Goal: Information Seeking & Learning: Check status

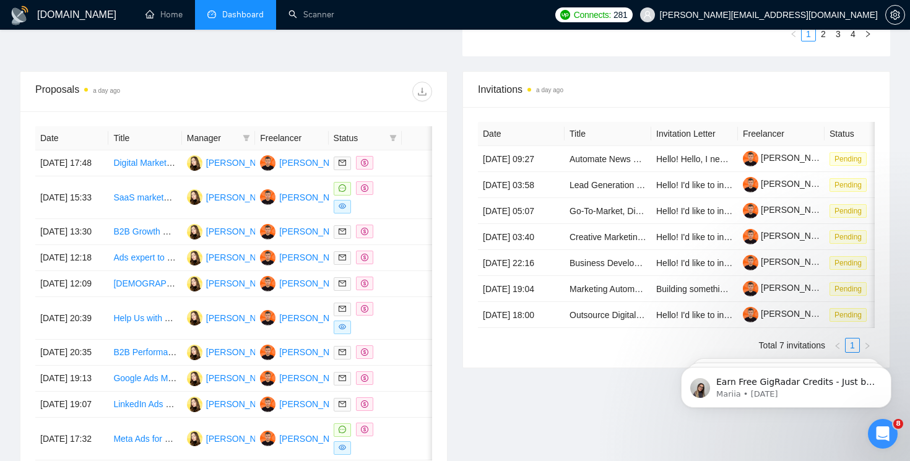
click at [224, 16] on span "Dashboard" at bounding box center [242, 14] width 41 height 11
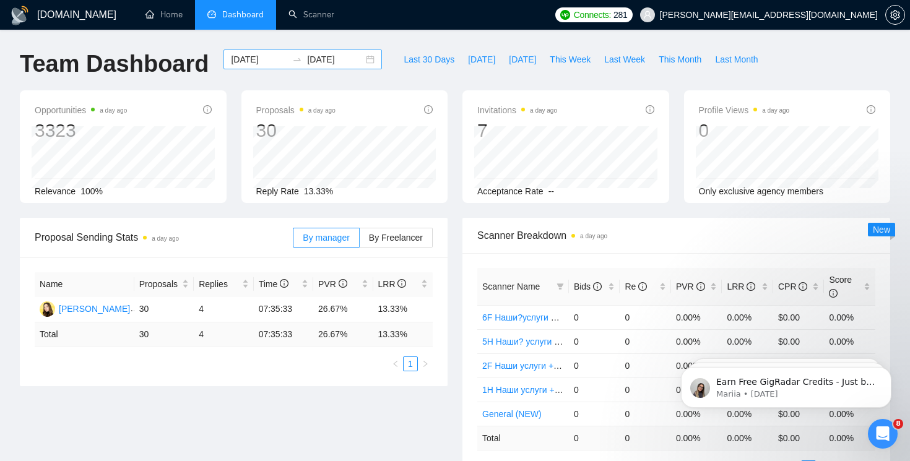
click at [324, 64] on input "[DATE]" at bounding box center [335, 60] width 56 height 14
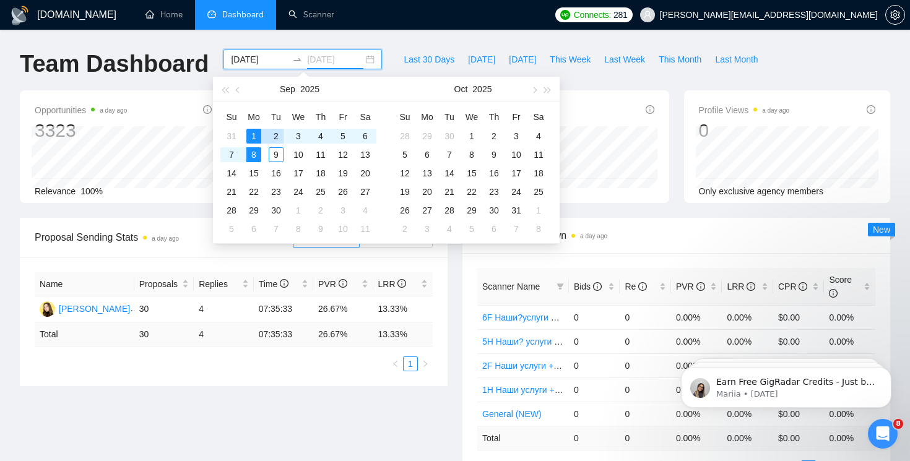
type input "[DATE]"
click at [258, 132] on div "1" at bounding box center [253, 136] width 15 height 15
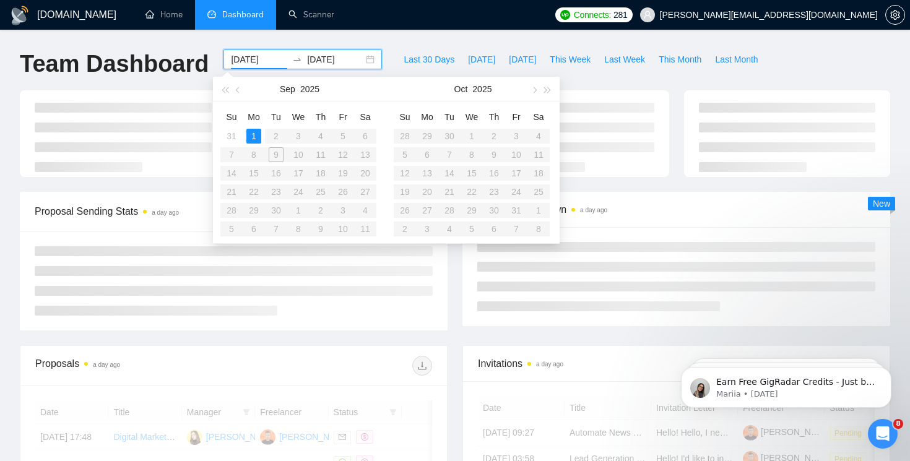
click at [273, 152] on div "[DOMAIN_NAME] Home Dashboard Scanner Connects: 281 [PERSON_NAME][EMAIL_ADDRESS]…" at bounding box center [455, 230] width 910 height 461
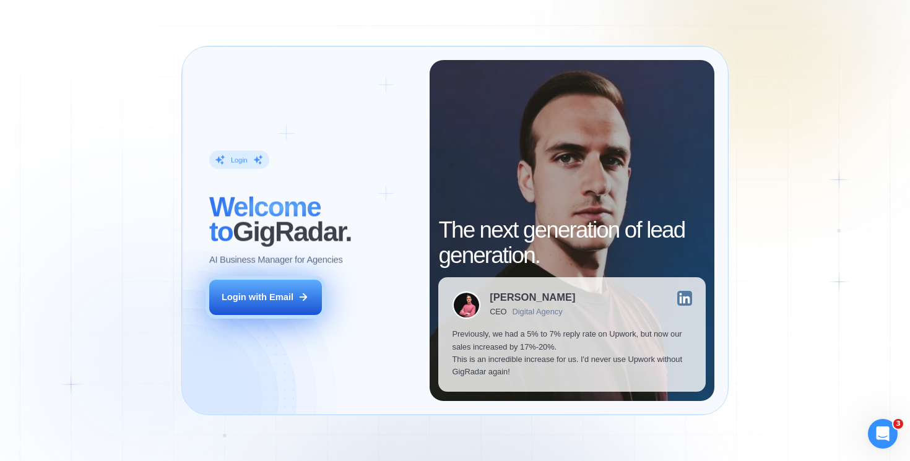
click at [291, 285] on button "Login with Email" at bounding box center [265, 297] width 113 height 35
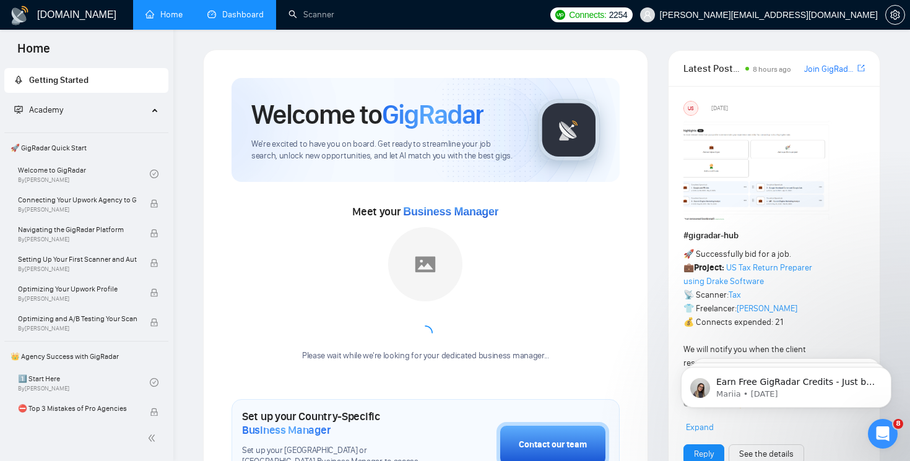
click at [223, 19] on link "Dashboard" at bounding box center [235, 14] width 56 height 11
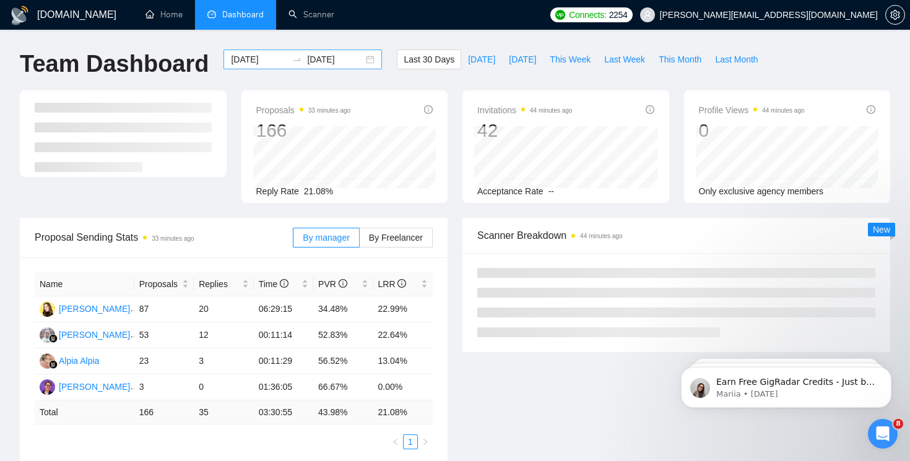
click at [355, 64] on div "[DATE] [DATE]" at bounding box center [302, 60] width 158 height 20
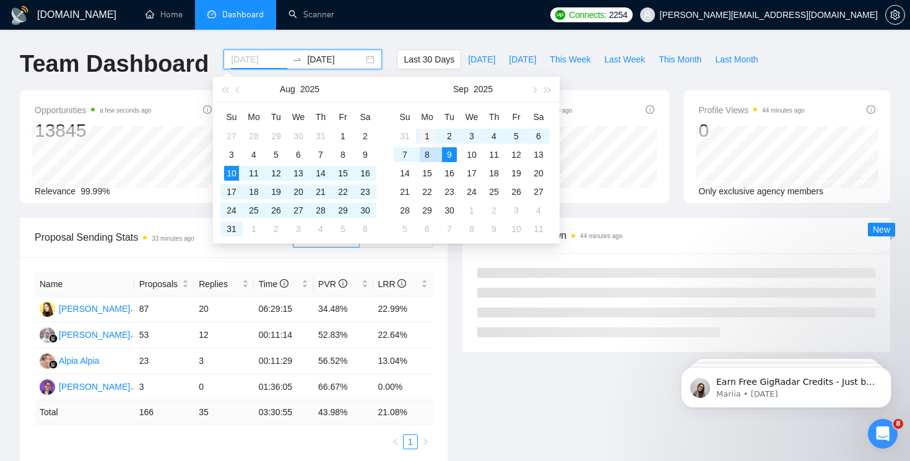
type input "[DATE]"
click at [426, 137] on div "1" at bounding box center [427, 136] width 15 height 15
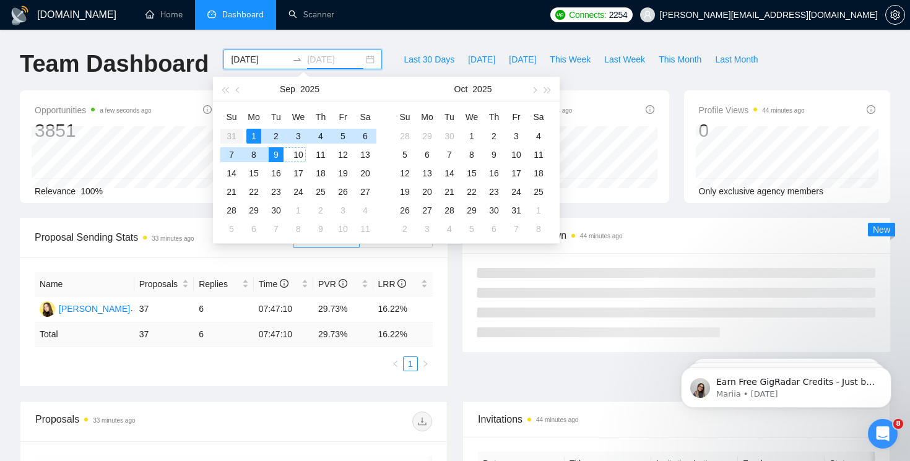
type input "[DATE]"
click at [272, 152] on div "9" at bounding box center [276, 154] width 15 height 15
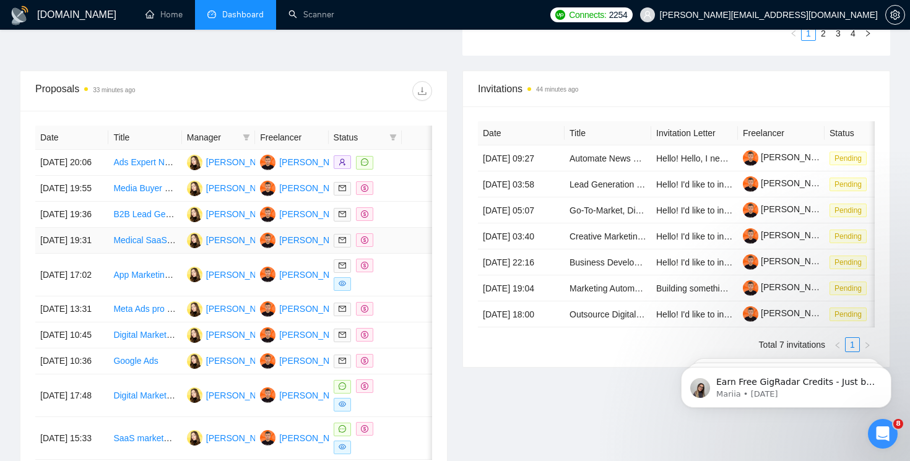
scroll to position [439, 0]
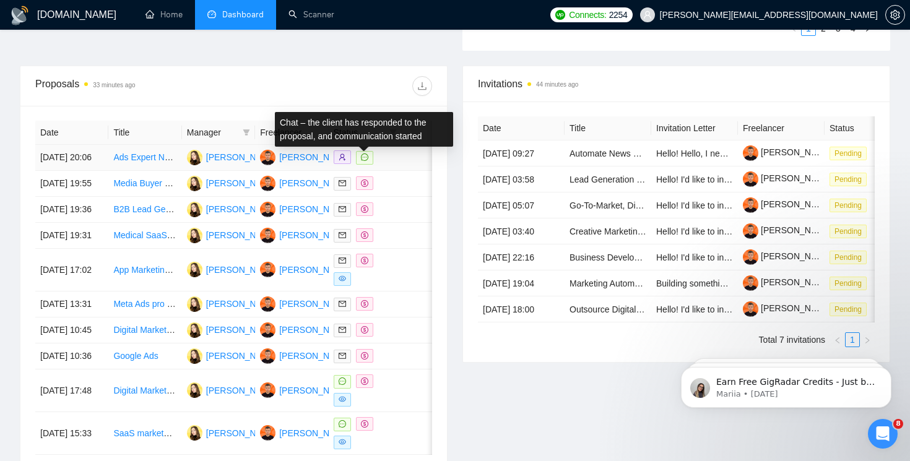
click at [361, 161] on icon "message" at bounding box center [364, 156] width 7 height 7
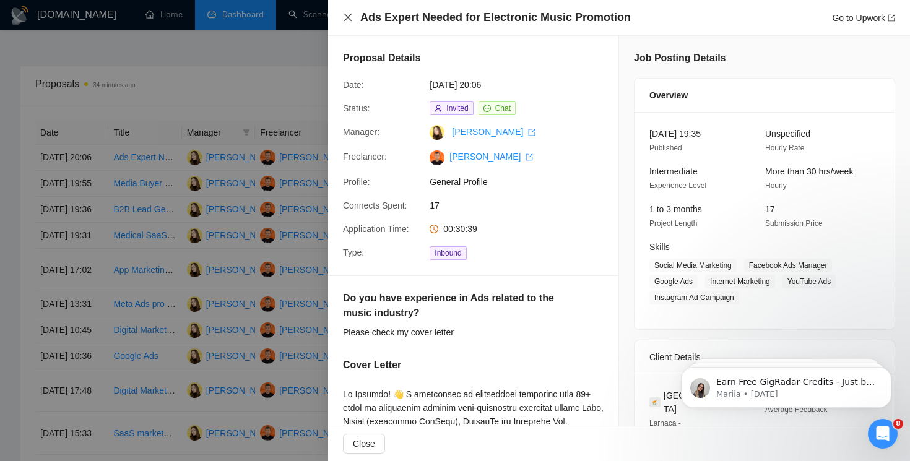
click at [344, 14] on icon "close" at bounding box center [348, 17] width 10 height 10
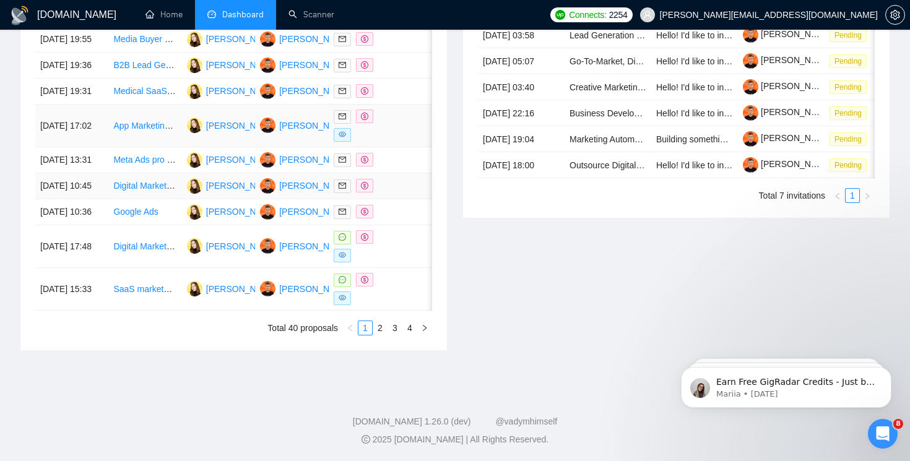
scroll to position [628, 0]
click at [341, 258] on icon "eye" at bounding box center [342, 256] width 7 height 6
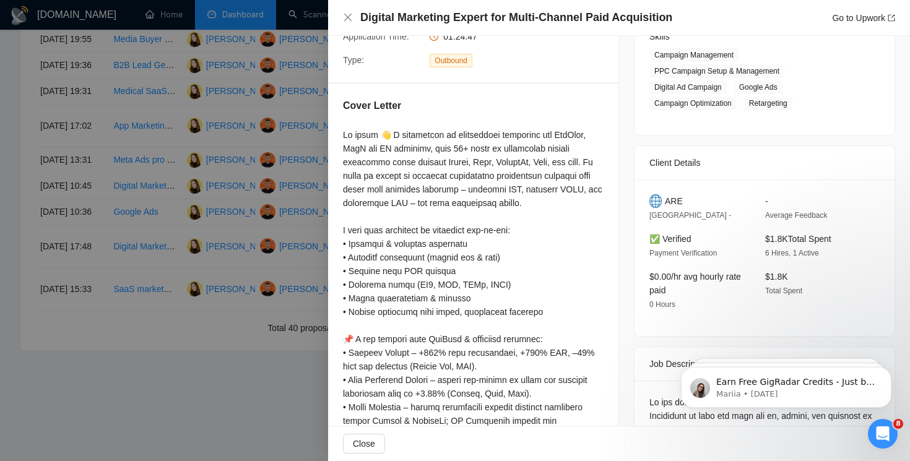
scroll to position [0, 0]
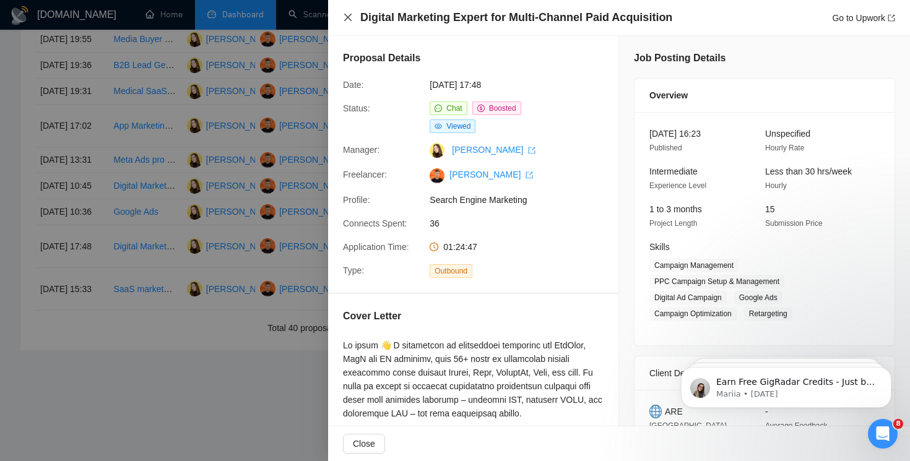
click at [348, 18] on icon "close" at bounding box center [347, 17] width 7 height 7
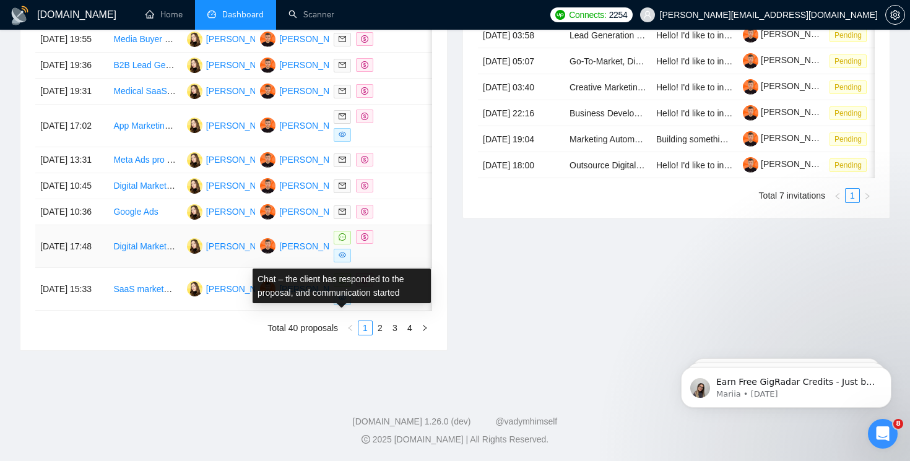
click at [347, 240] on span at bounding box center [342, 238] width 17 height 14
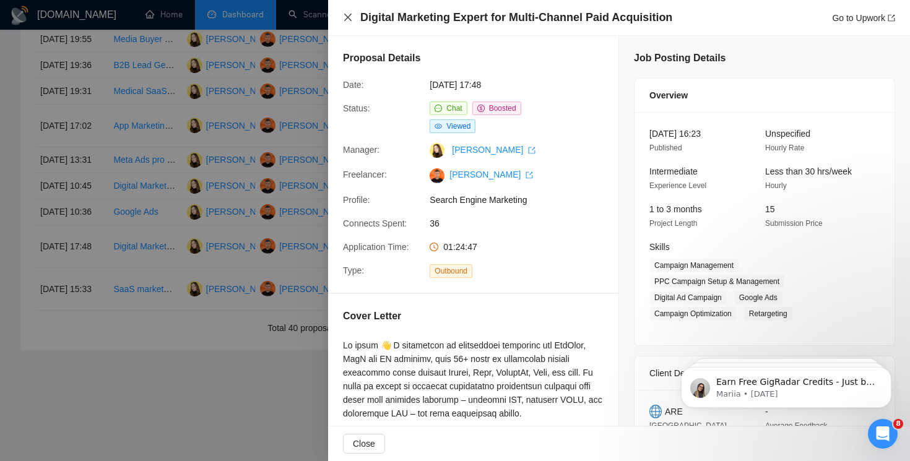
click at [348, 19] on icon "close" at bounding box center [348, 17] width 10 height 10
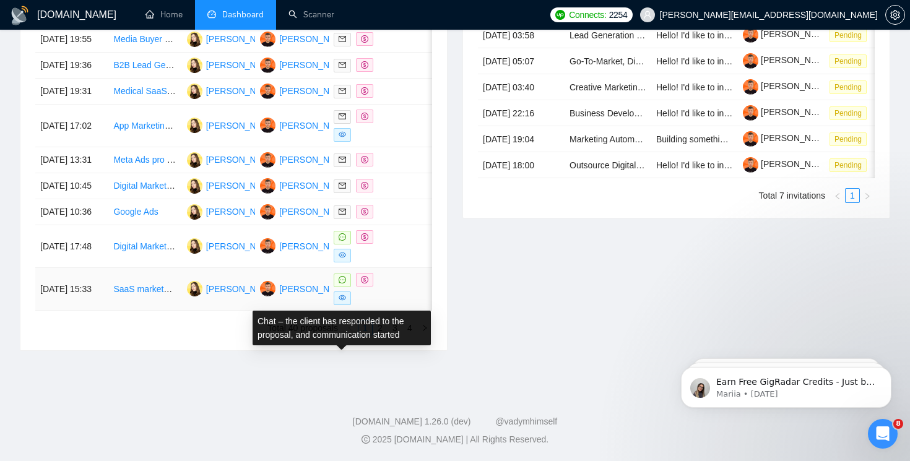
click at [339, 282] on icon "message" at bounding box center [342, 279] width 7 height 7
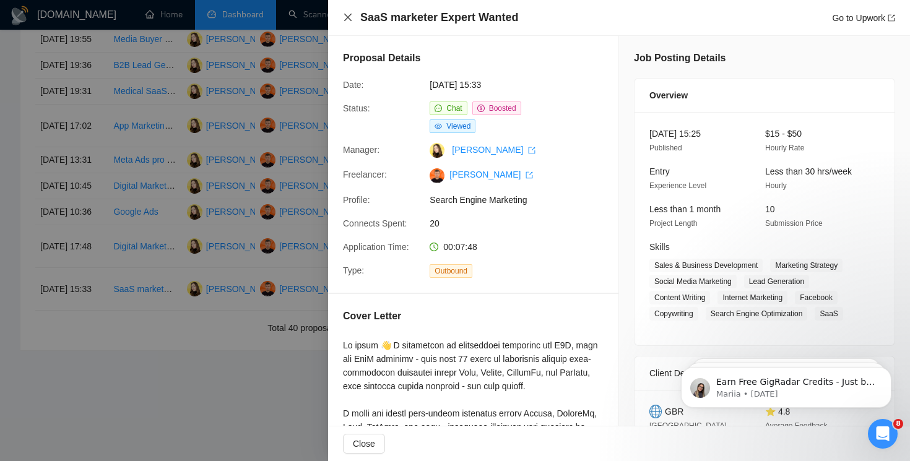
click at [344, 13] on icon "close" at bounding box center [348, 17] width 10 height 10
